Goal: Task Accomplishment & Management: Complete application form

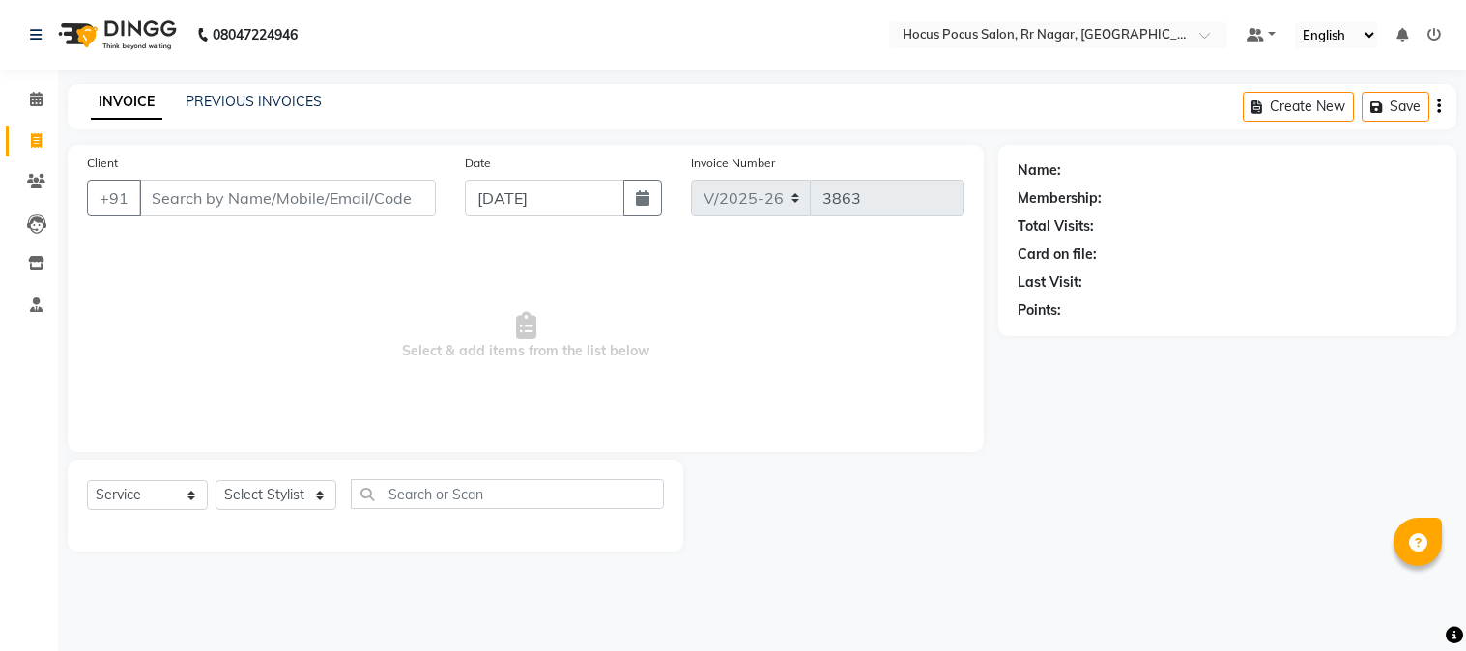
select select "5019"
select select "service"
click at [174, 198] on input "Client" at bounding box center [287, 198] width 297 height 37
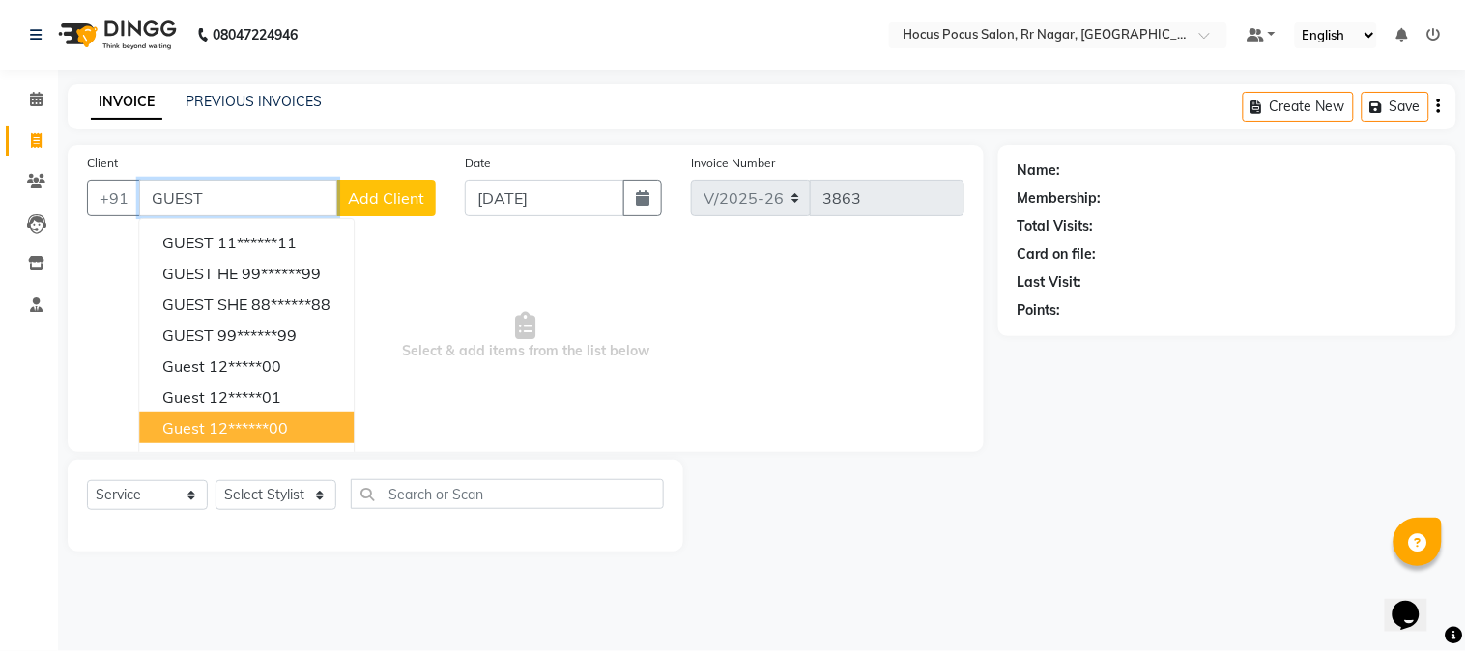
click at [282, 428] on ngb-highlight "12******00" at bounding box center [248, 427] width 79 height 19
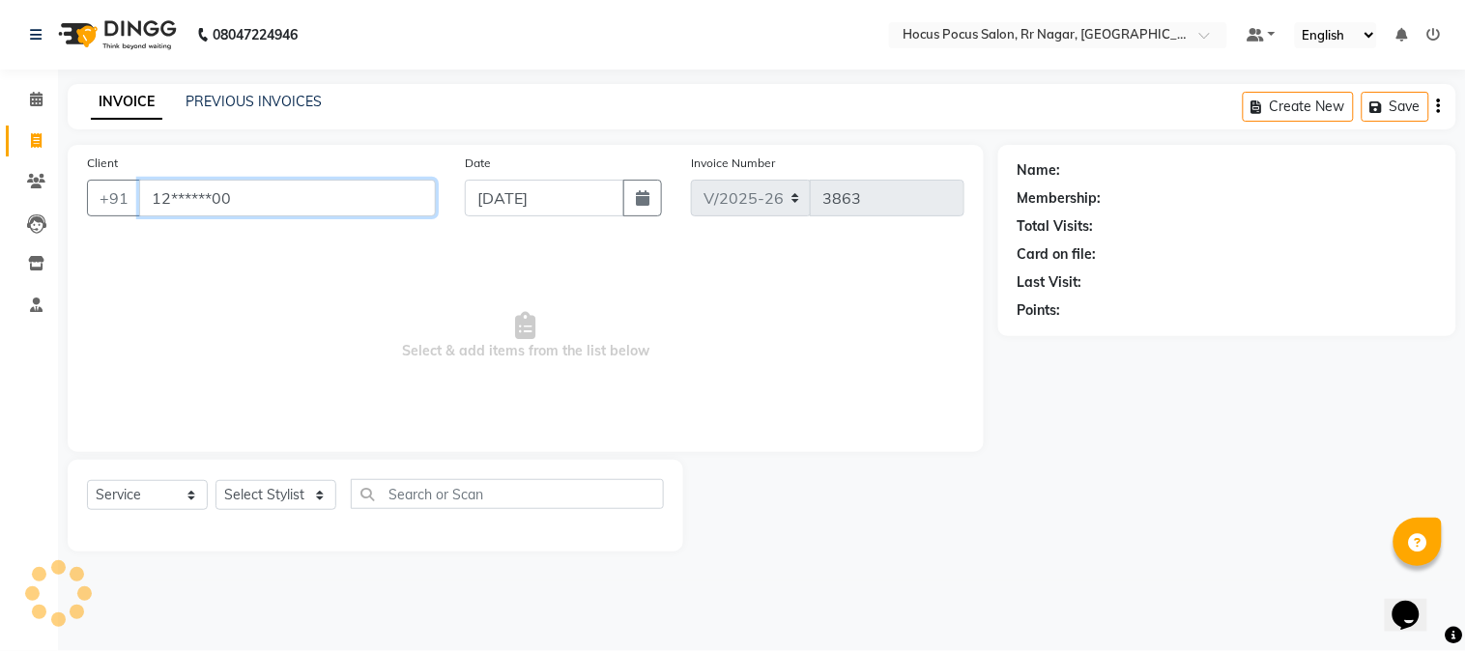
type input "12******00"
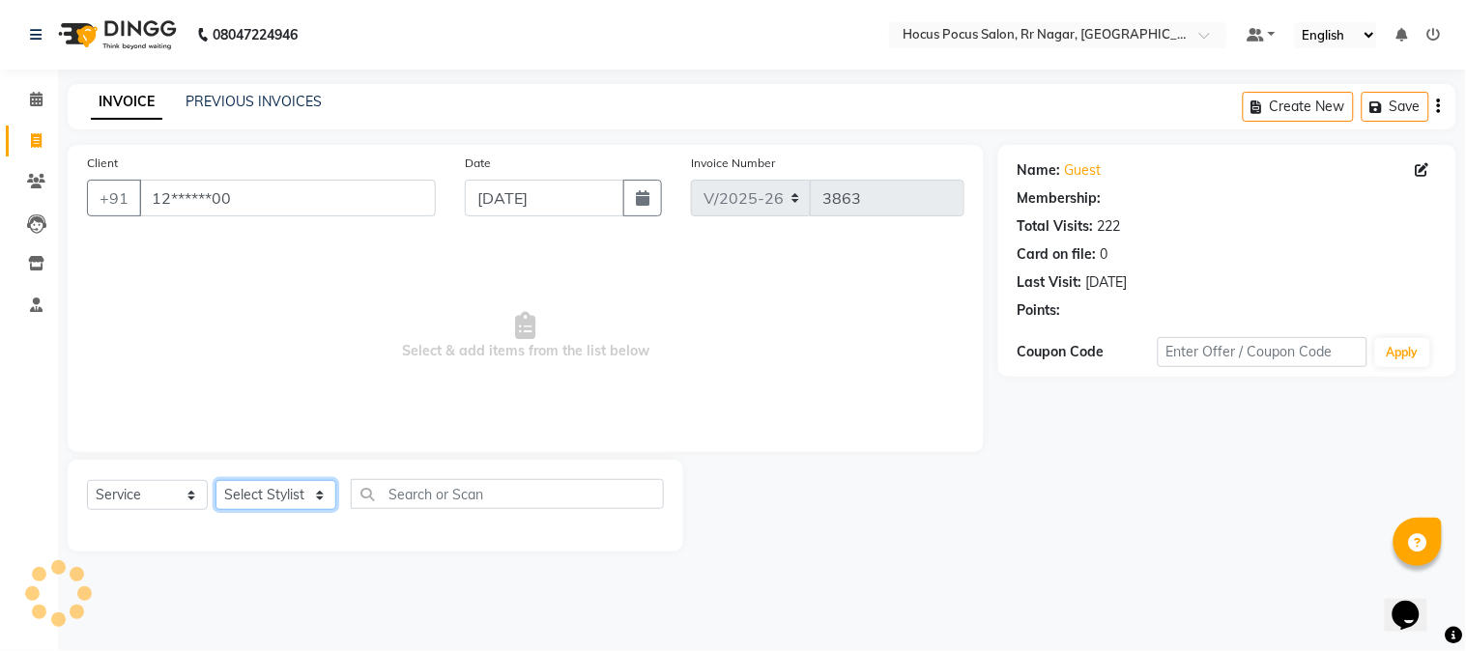
click at [276, 499] on select "Select Stylist [PERSON_NAME] hocus pocus Kushi Maya Neha [PERSON_NAME] [PERSON_…" at bounding box center [275, 495] width 121 height 30
select select "32993"
click at [215, 481] on select "Select Stylist [PERSON_NAME] hocus pocus Kushi Maya Neha [PERSON_NAME] [PERSON_…" at bounding box center [275, 495] width 121 height 30
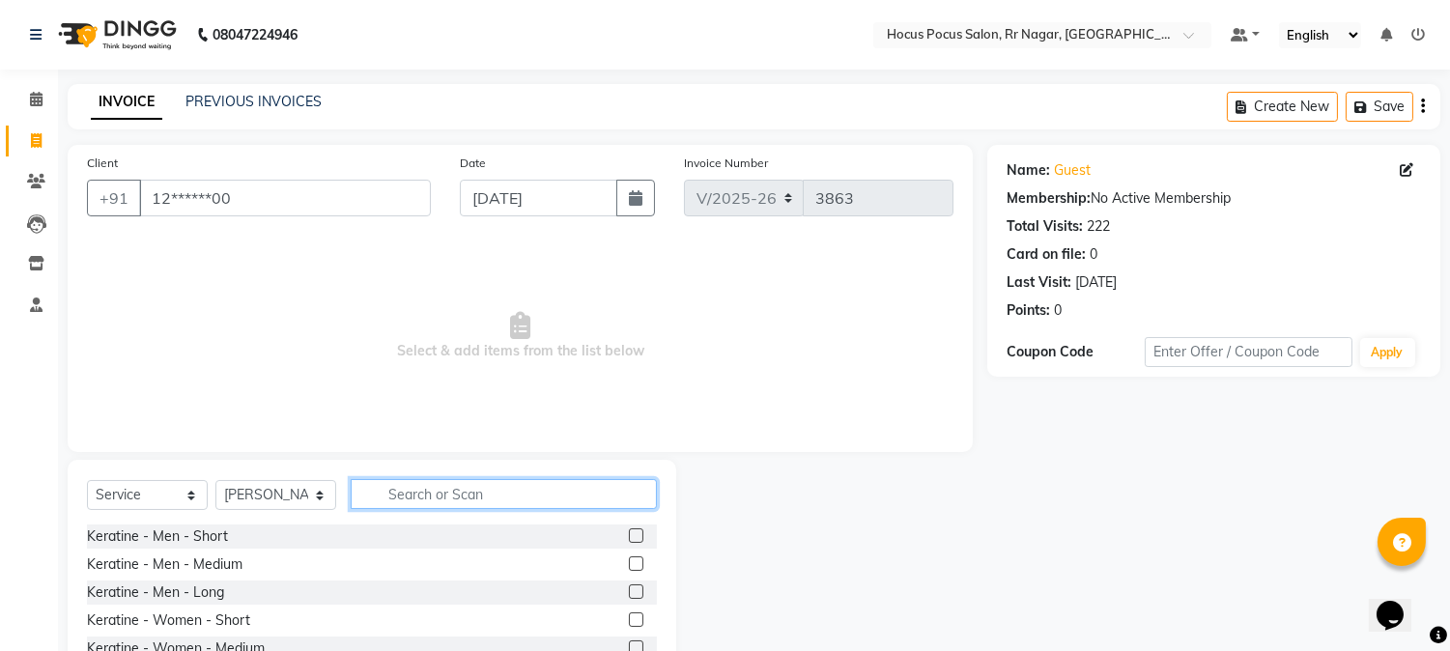
click at [370, 491] on input "text" at bounding box center [504, 494] width 306 height 30
type input "HAI"
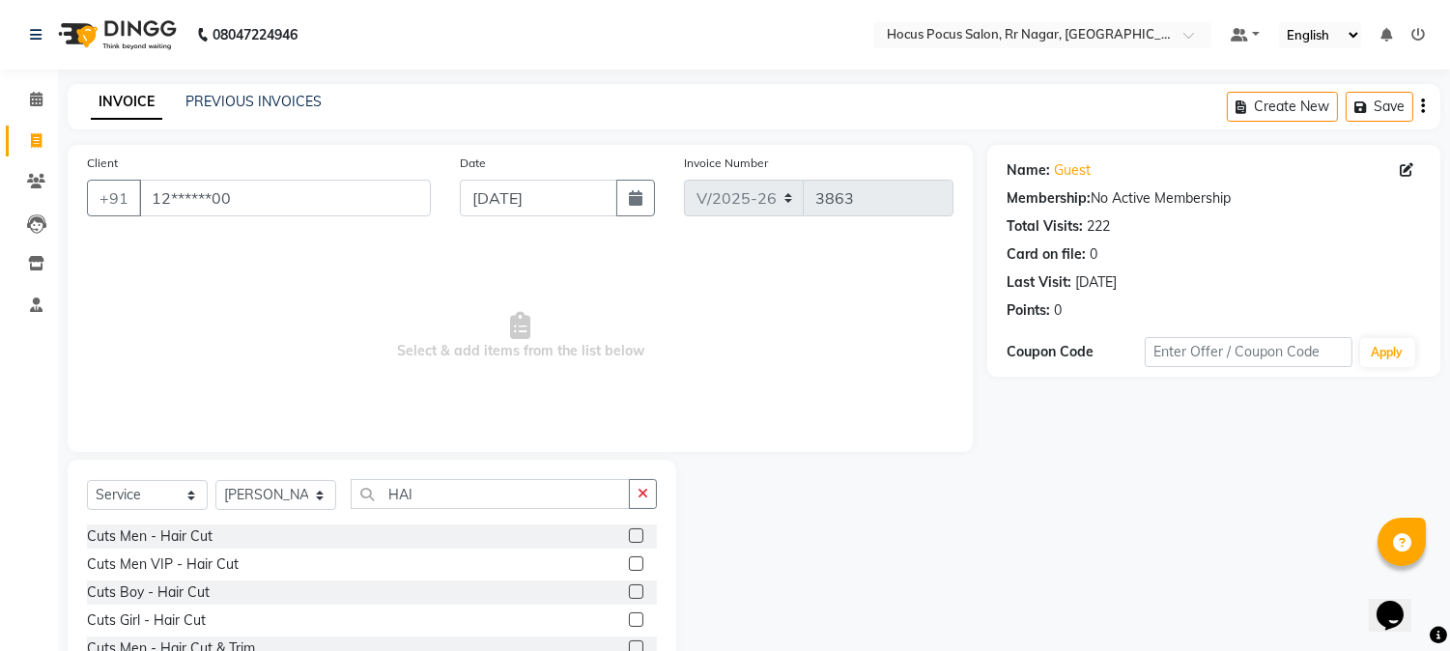
click at [629, 649] on label at bounding box center [636, 648] width 14 height 14
click at [629, 649] on input "checkbox" at bounding box center [635, 648] width 13 height 13
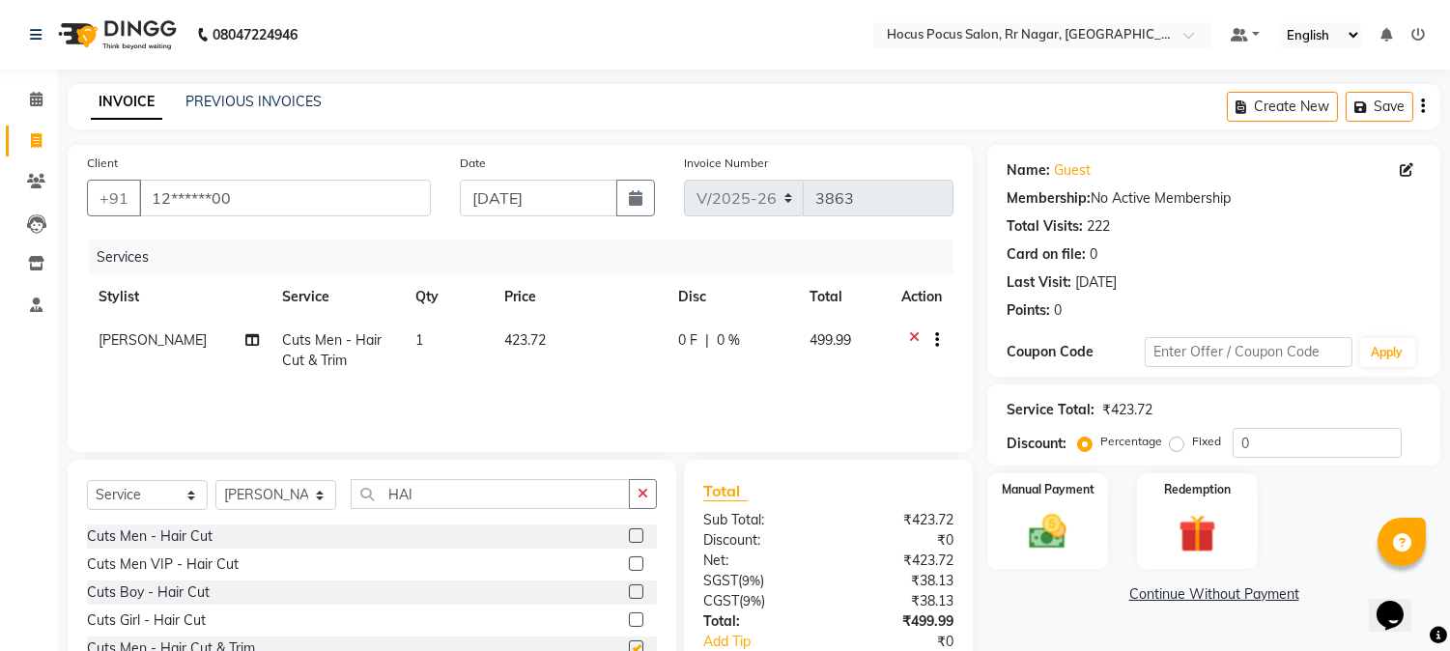
checkbox input "false"
click at [906, 331] on div at bounding box center [921, 342] width 41 height 24
click at [267, 97] on link "PREVIOUS INVOICES" at bounding box center [253, 101] width 136 height 17
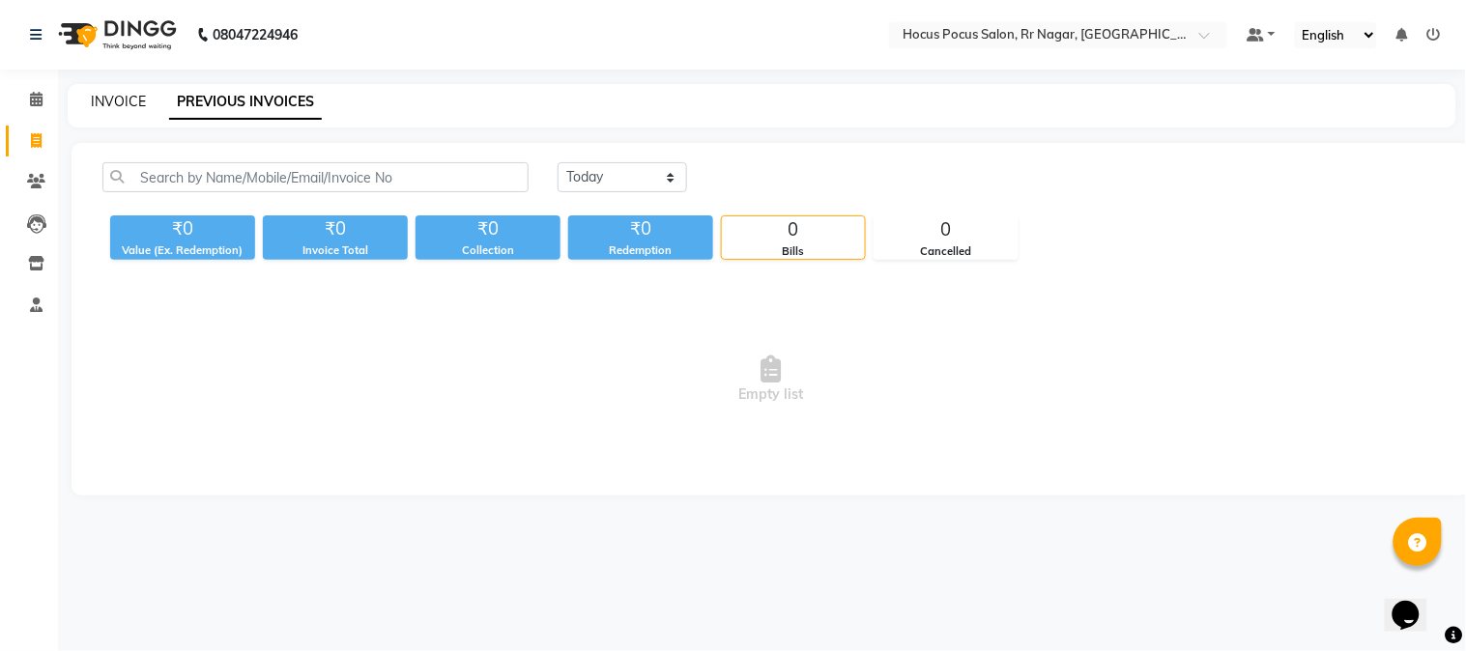
click at [124, 100] on link "INVOICE" at bounding box center [118, 101] width 55 height 17
select select "service"
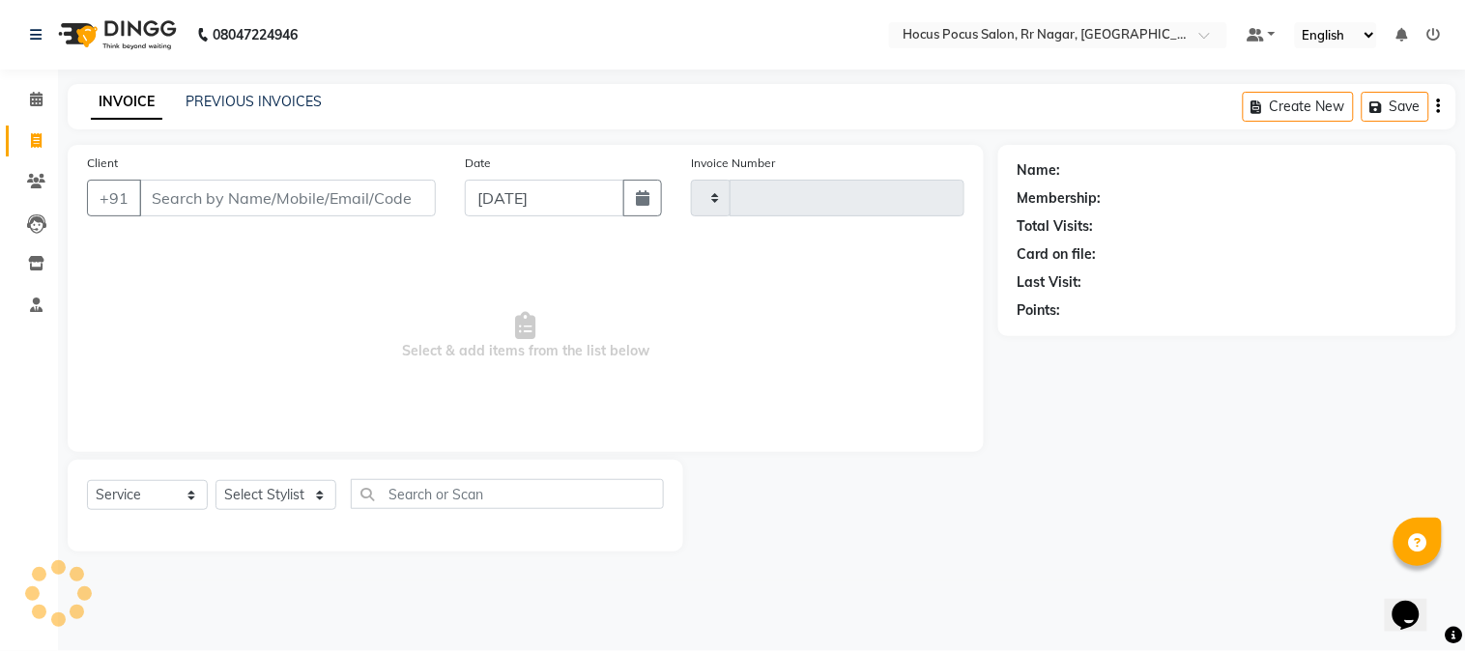
type input "3863"
select select "5019"
click at [194, 186] on input "Client" at bounding box center [287, 198] width 297 height 37
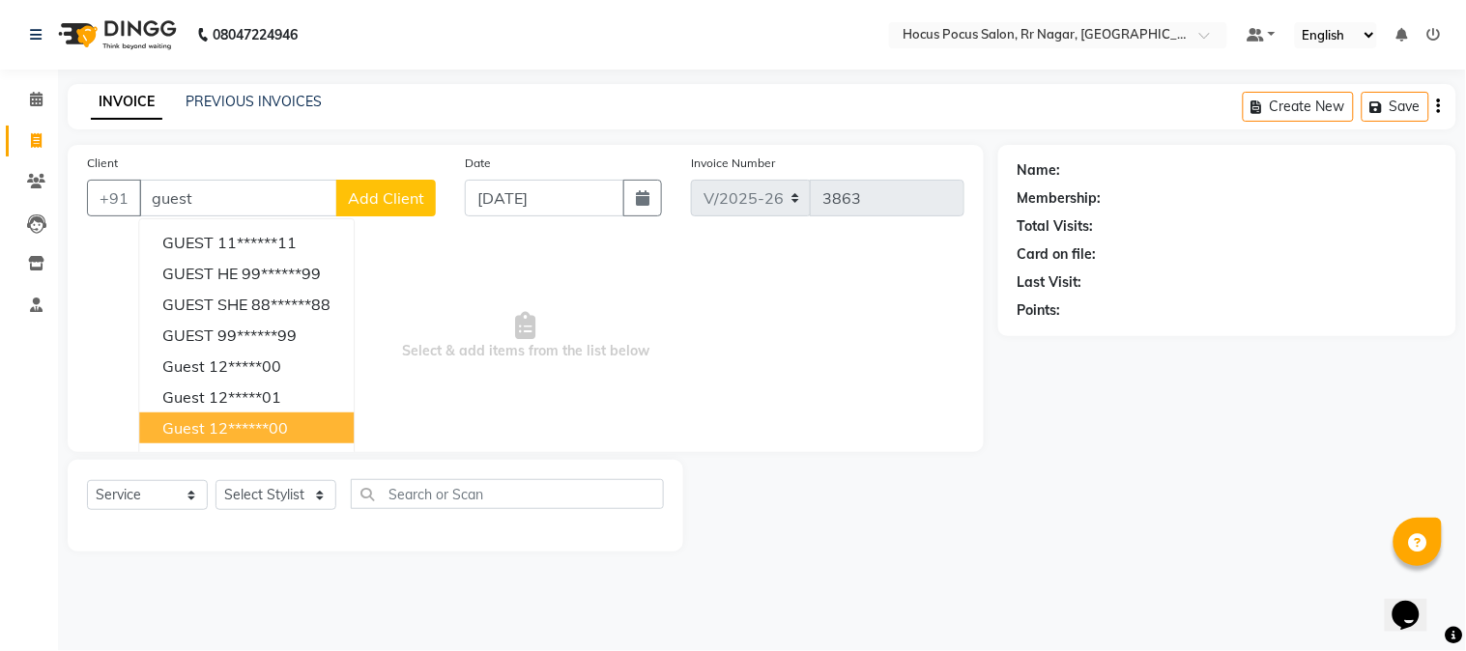
click at [218, 415] on button "guest 12******00" at bounding box center [246, 428] width 214 height 31
type input "12******00"
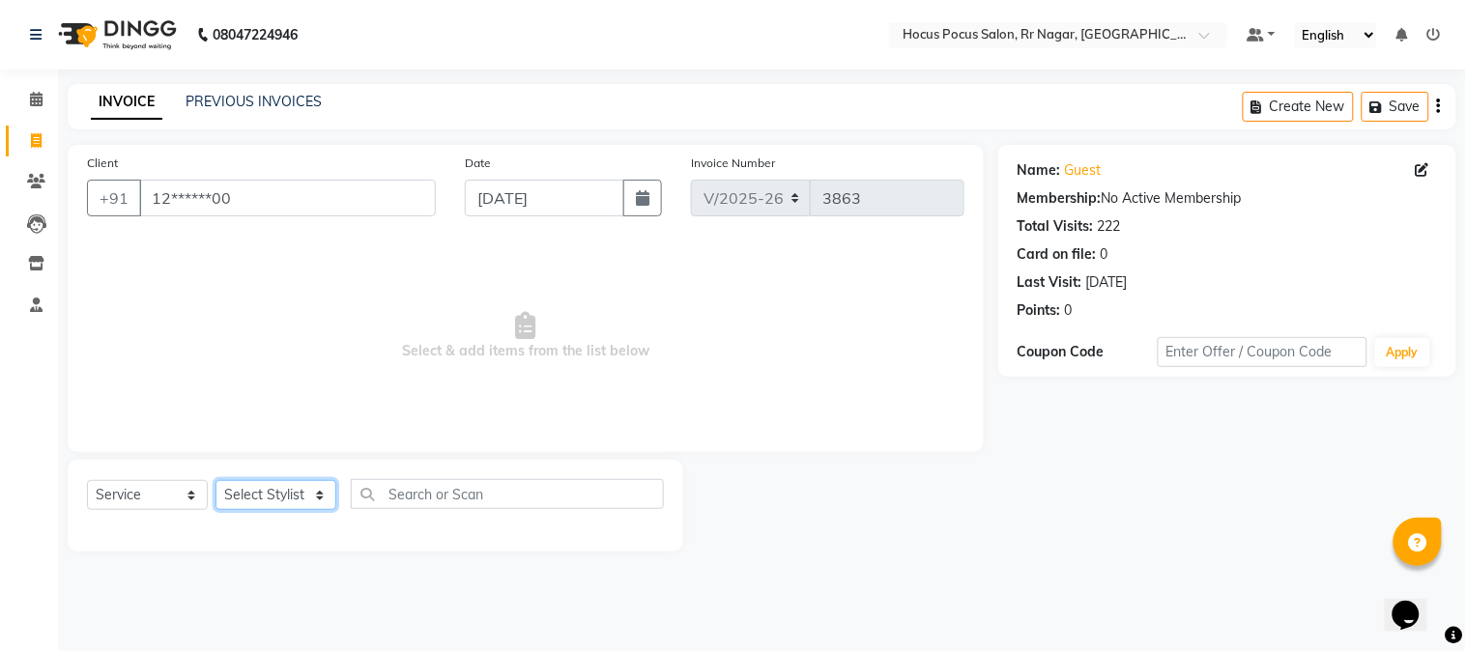
click at [244, 500] on select "Select Stylist [PERSON_NAME] hocus pocus Kushi Maya Neha [PERSON_NAME] [PERSON_…" at bounding box center [275, 495] width 121 height 30
select select "32987"
click at [215, 481] on select "Select Stylist [PERSON_NAME] hocus pocus Kushi Maya Neha [PERSON_NAME] [PERSON_…" at bounding box center [275, 495] width 121 height 30
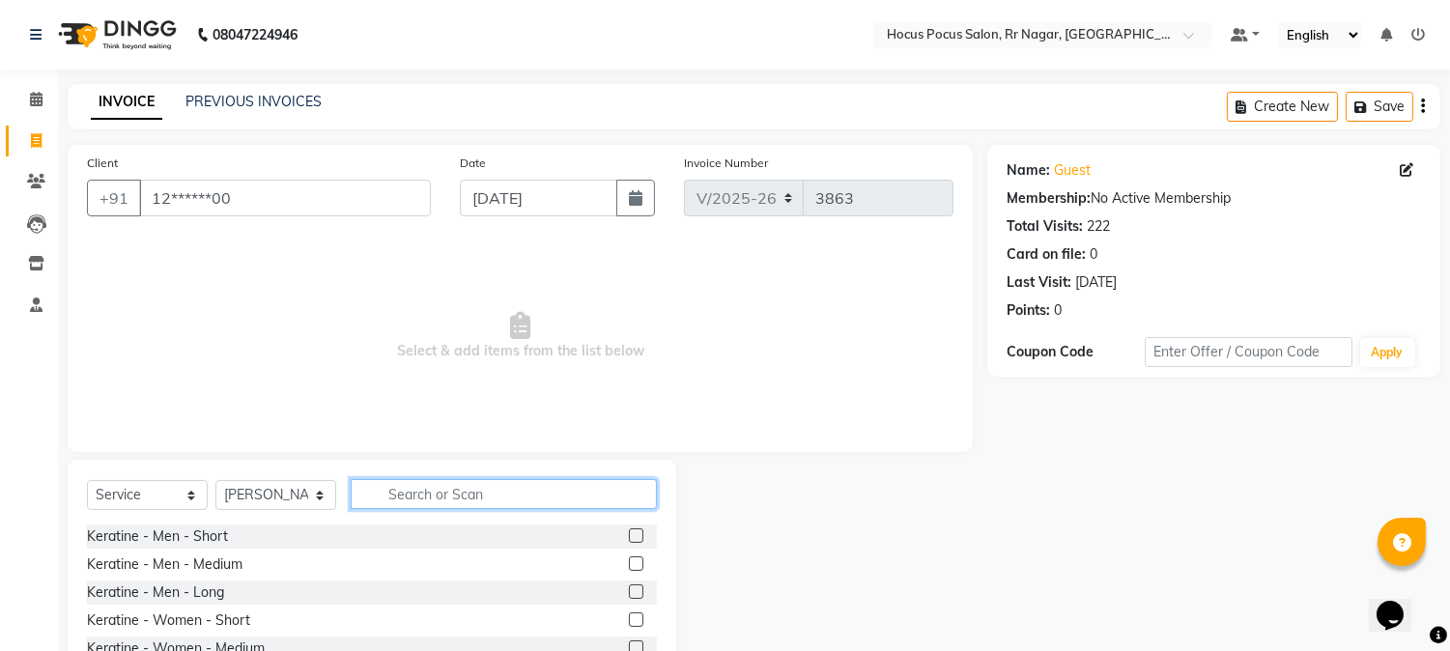
click at [393, 495] on input "text" at bounding box center [504, 494] width 306 height 30
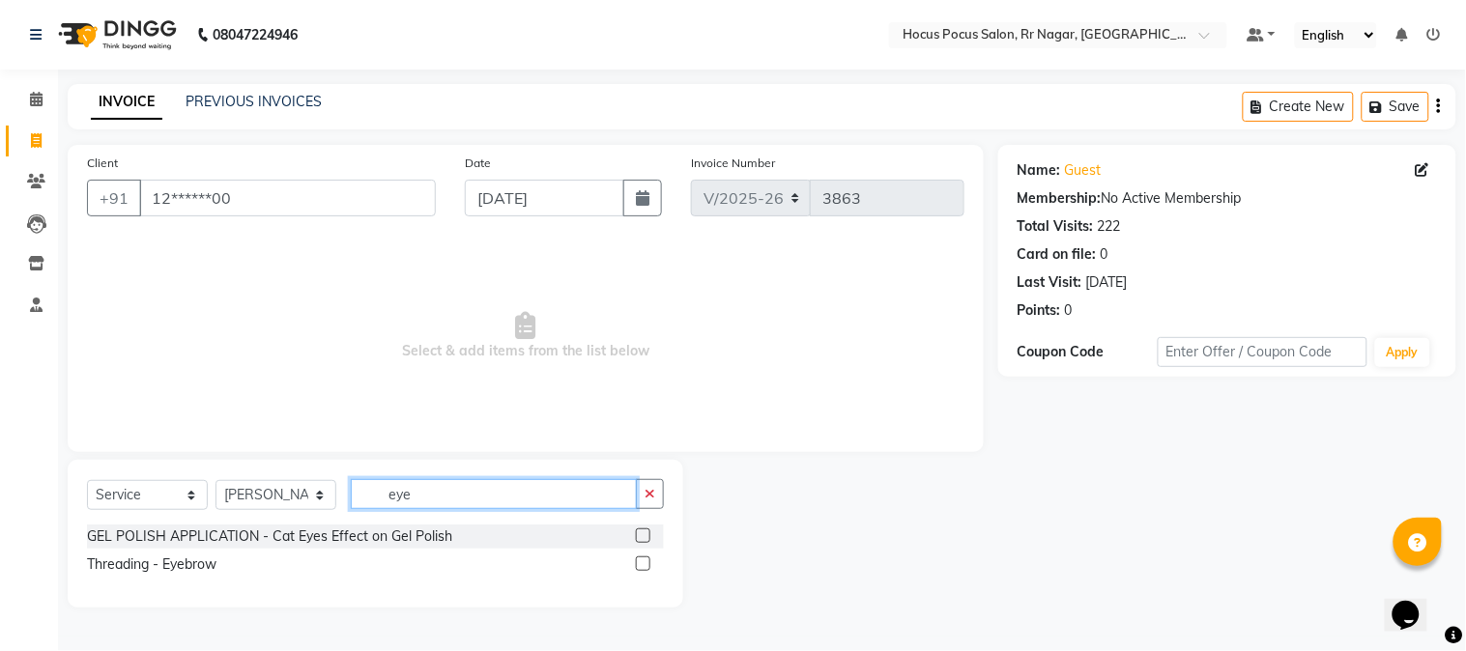
type input "eye"
click at [642, 564] on label at bounding box center [643, 563] width 14 height 14
click at [642, 564] on input "checkbox" at bounding box center [642, 564] width 13 height 13
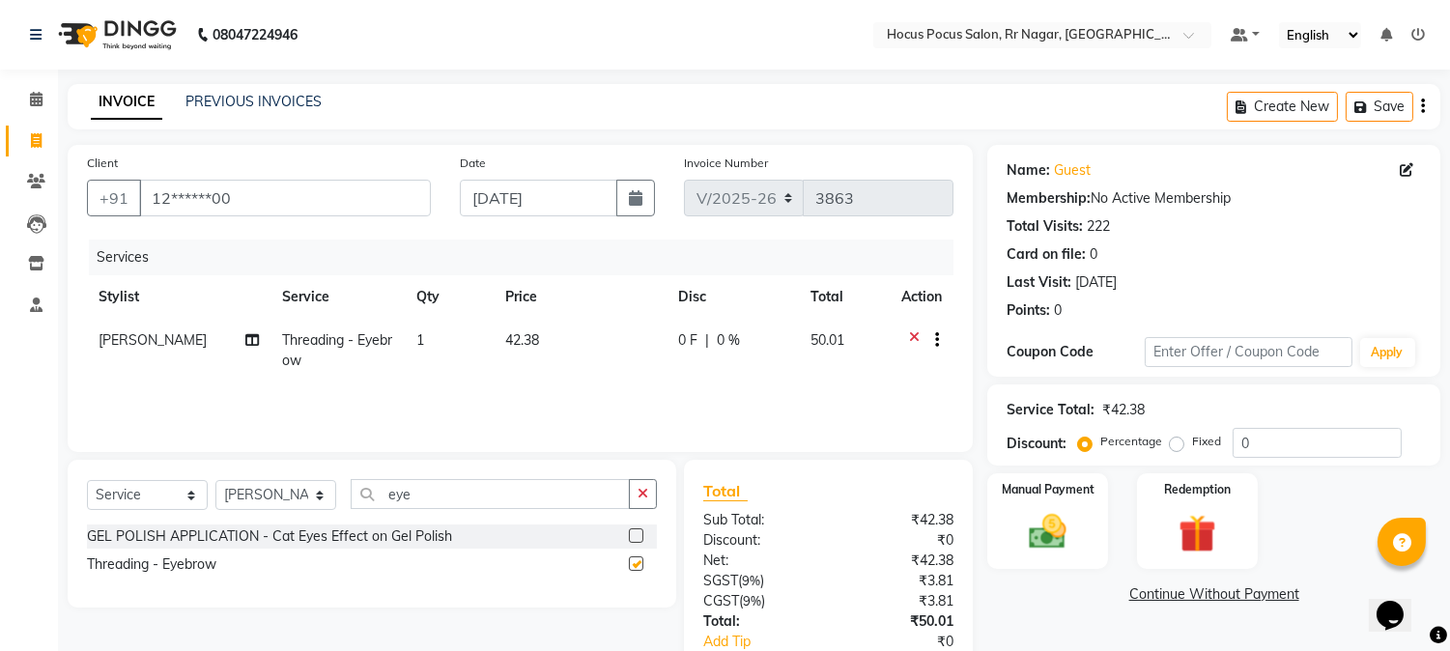
checkbox input "false"
click at [1077, 548] on img at bounding box center [1048, 532] width 64 height 45
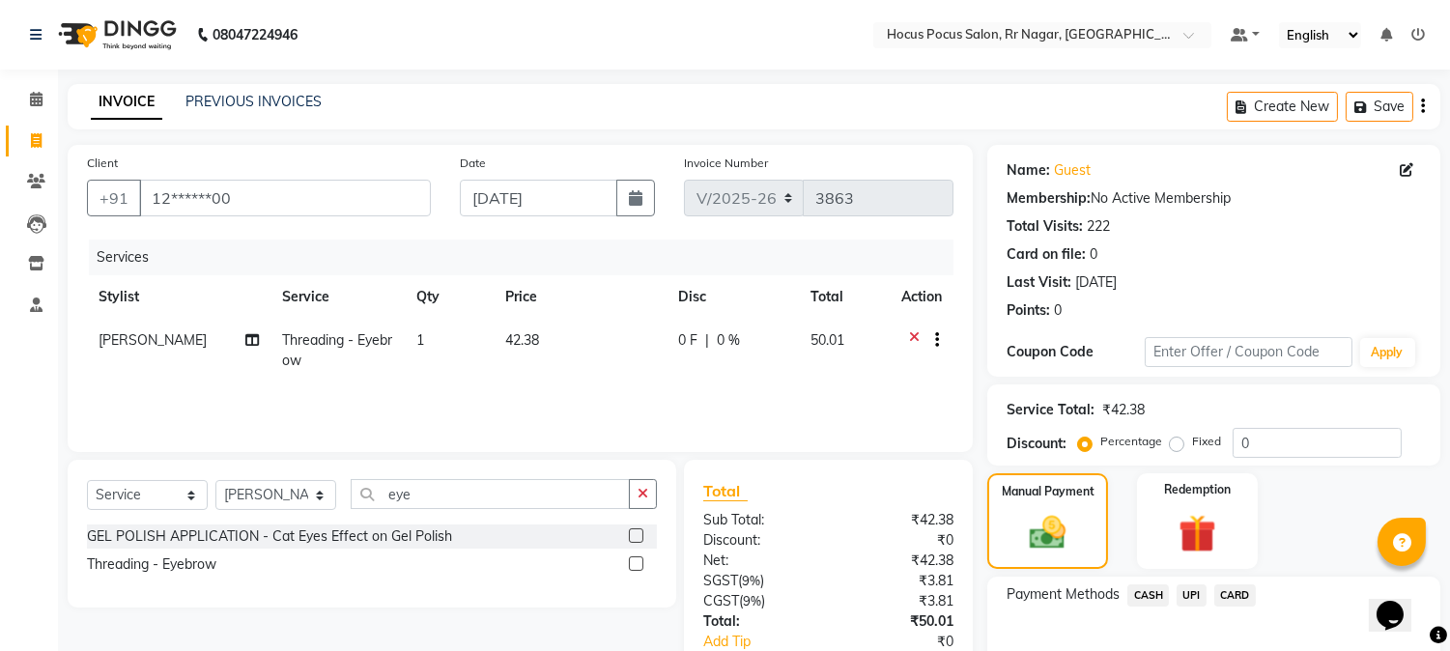
click at [1201, 591] on span "UPI" at bounding box center [1192, 596] width 30 height 22
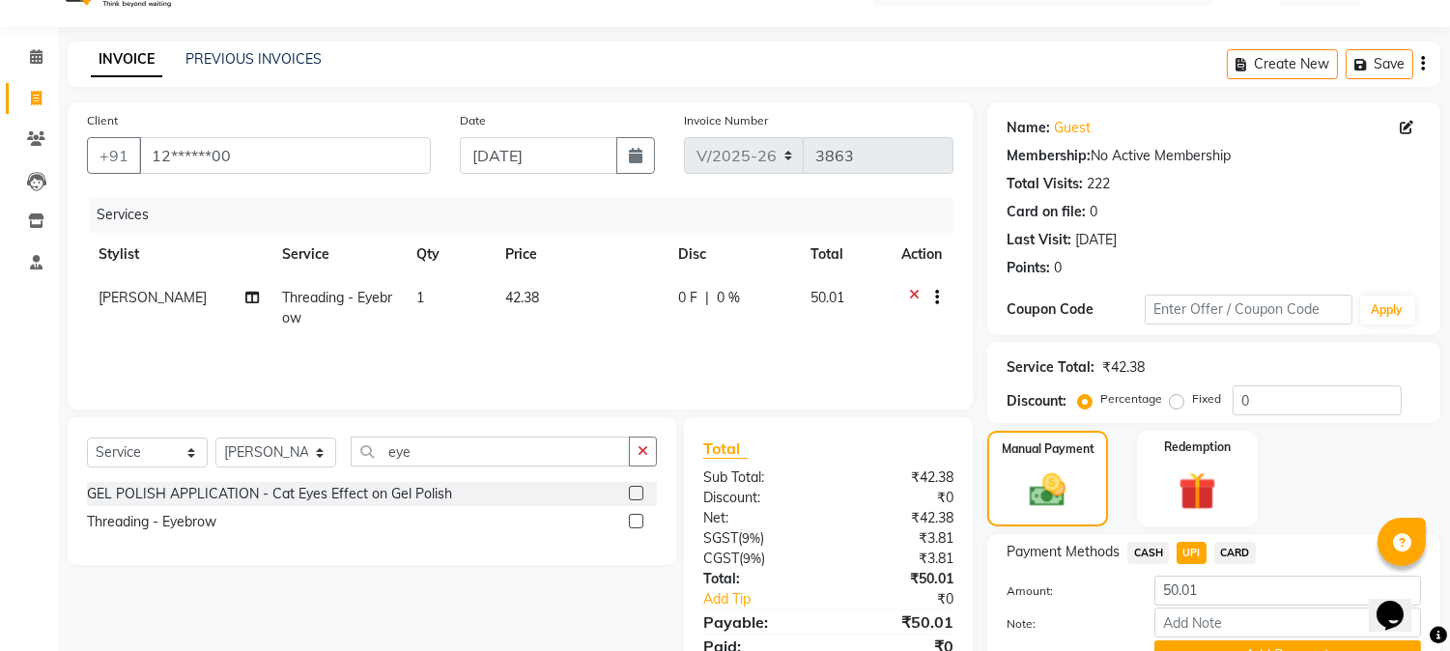
scroll to position [137, 0]
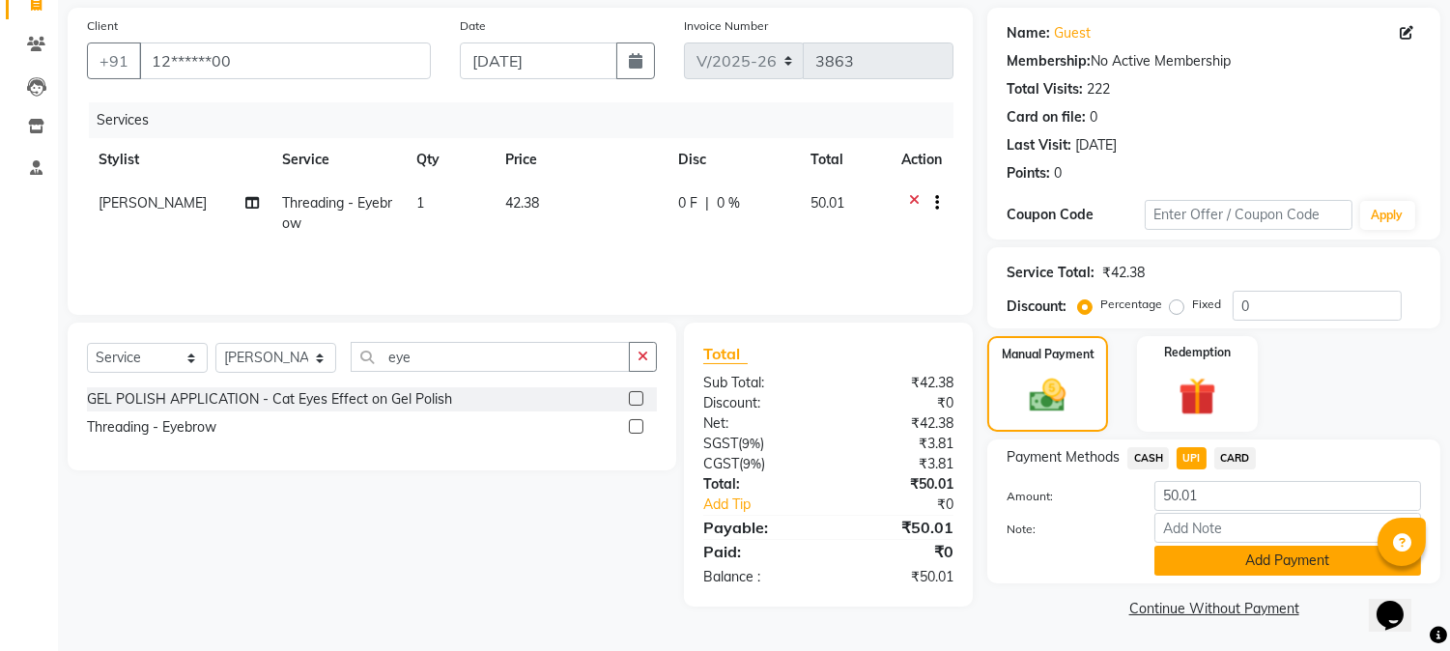
click at [1224, 553] on button "Add Payment" at bounding box center [1288, 561] width 267 height 30
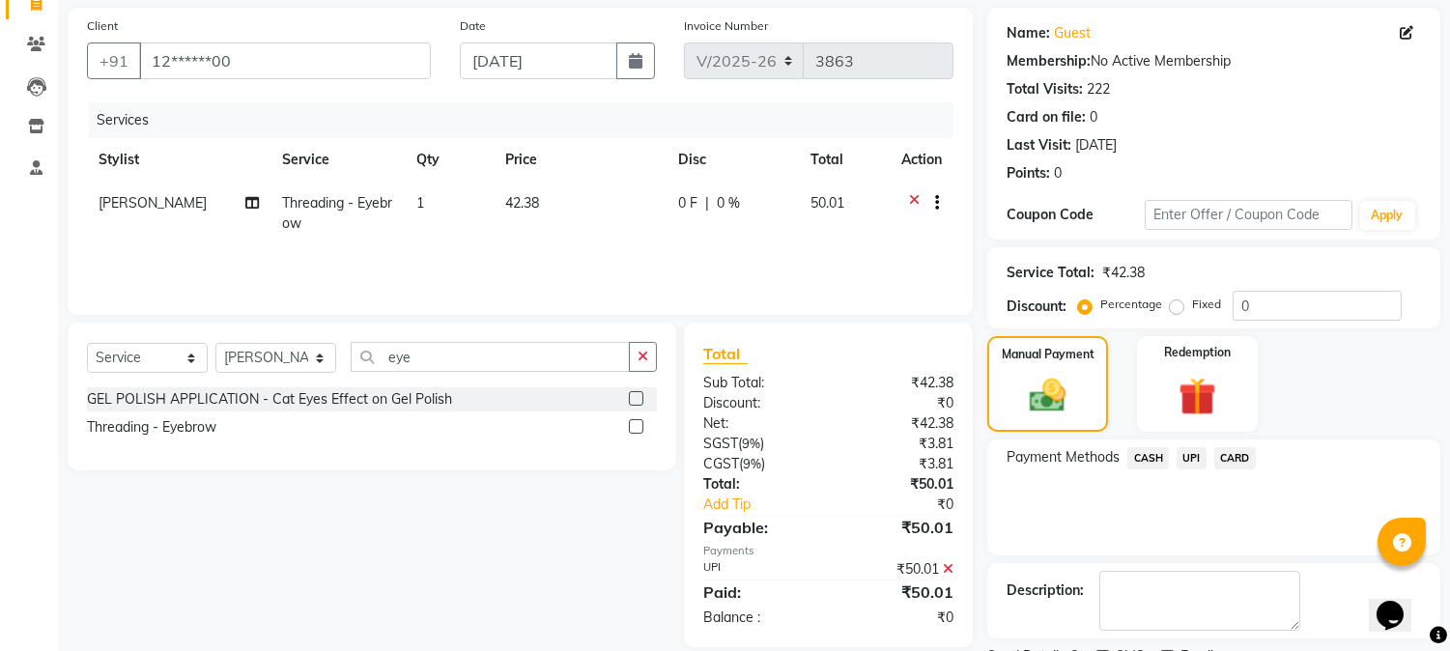
scroll to position [217, 0]
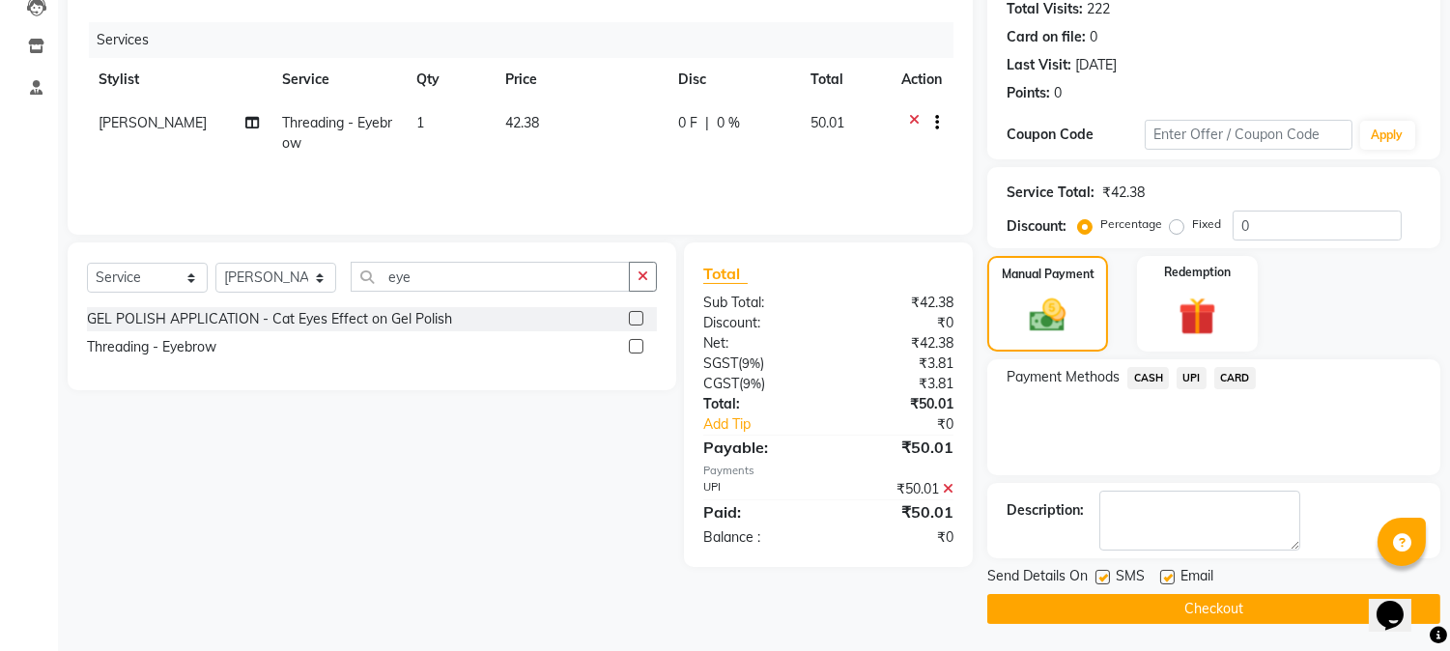
click at [1102, 570] on label at bounding box center [1103, 577] width 14 height 14
click at [1102, 572] on input "checkbox" at bounding box center [1102, 578] width 13 height 13
checkbox input "false"
click at [1128, 614] on button "Checkout" at bounding box center [1213, 609] width 453 height 30
